Goal: Find specific page/section: Find specific page/section

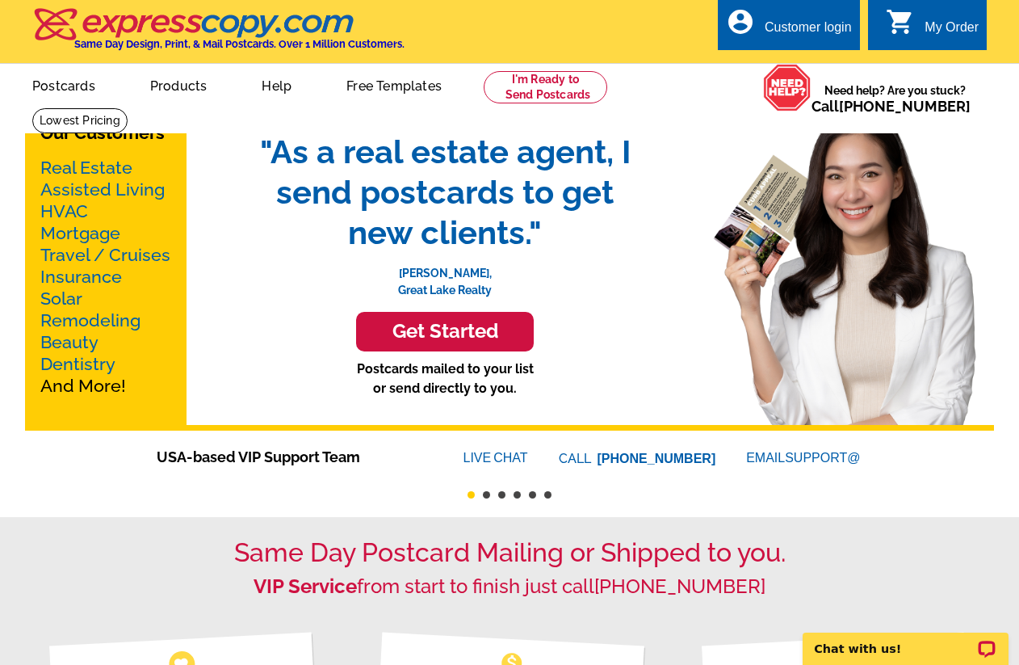
click at [77, 167] on link "Real Estate" at bounding box center [86, 168] width 92 height 20
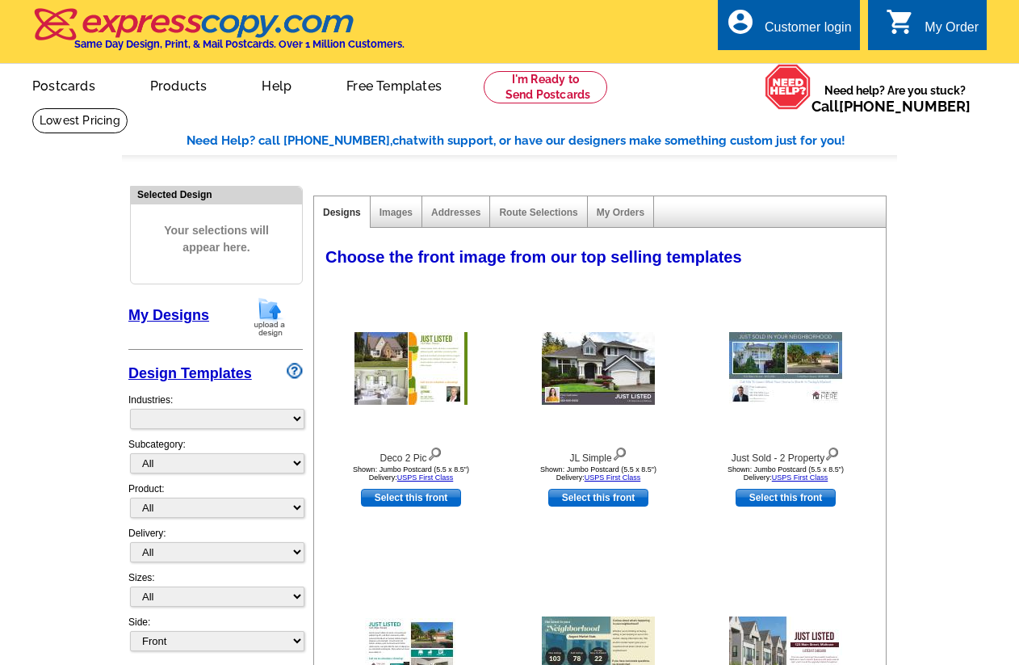
select select "785"
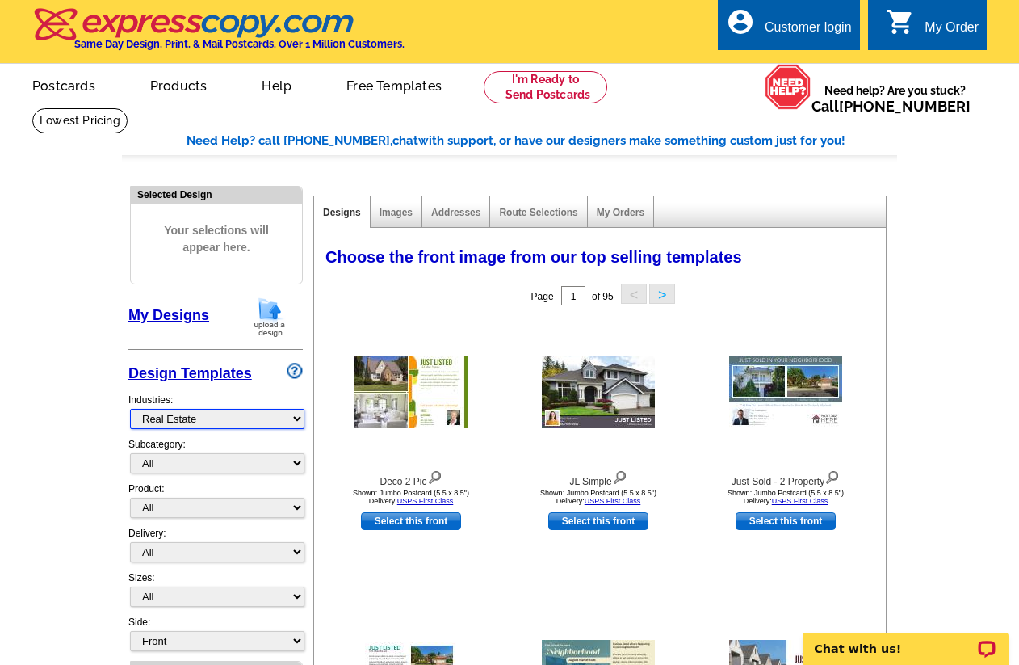
click at [298, 416] on select "What's New Real Estate Mortgage Insurance HVAC Dental Solar EDDM - NEW! Calenda…" at bounding box center [217, 419] width 174 height 20
click at [130, 409] on select "What's New Real Estate Mortgage Insurance HVAC Dental Solar EDDM - NEW! Calenda…" at bounding box center [217, 419] width 174 height 20
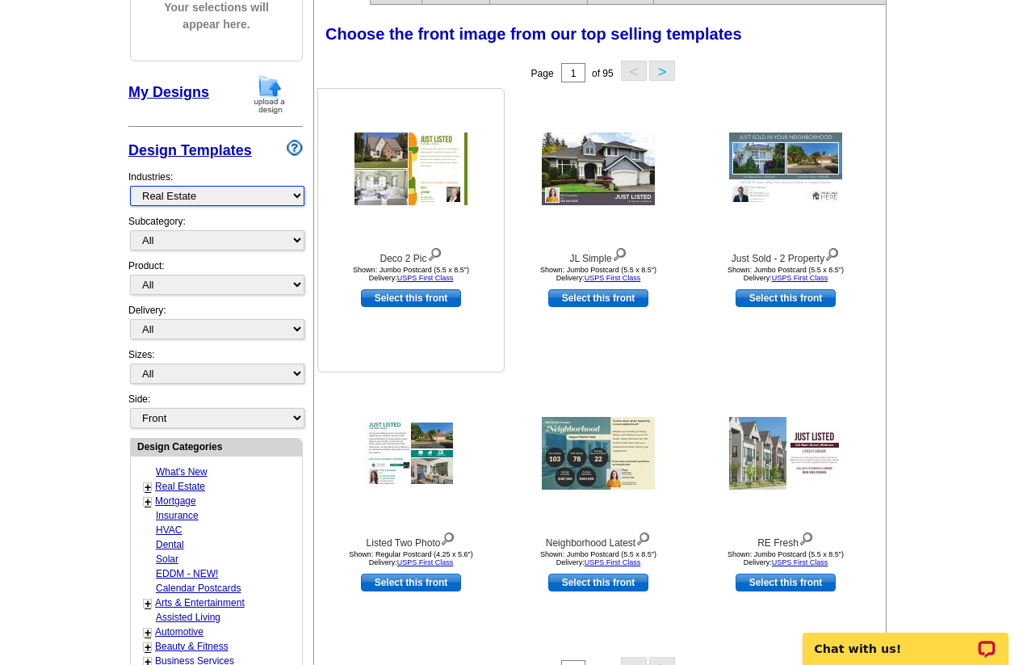
scroll to position [238, 0]
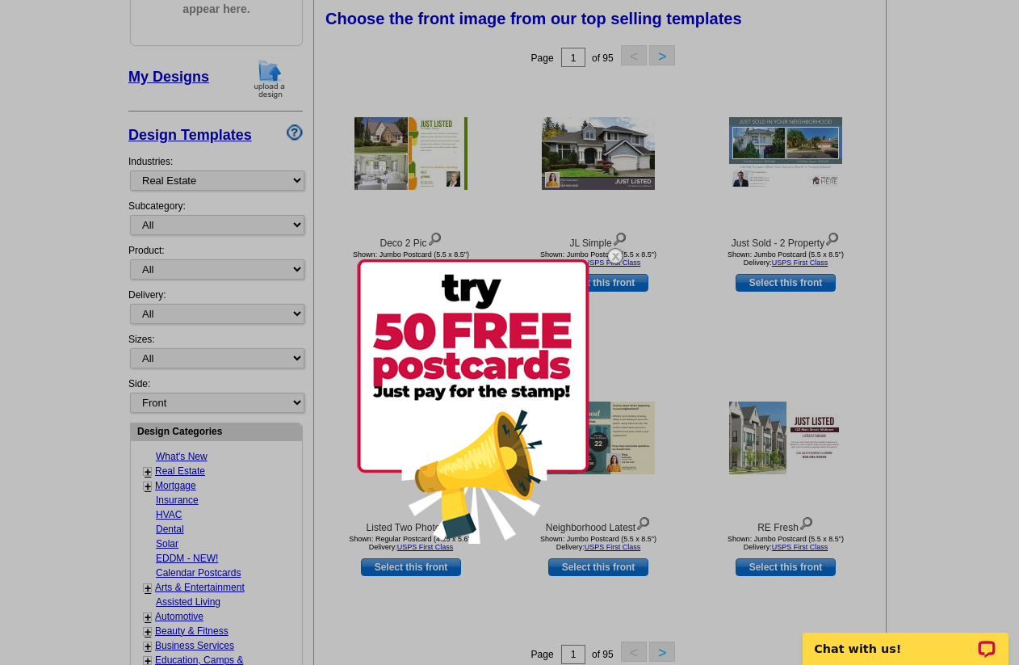
click at [956, 130] on div at bounding box center [509, 332] width 1019 height 665
